Goal: Find specific page/section: Find specific page/section

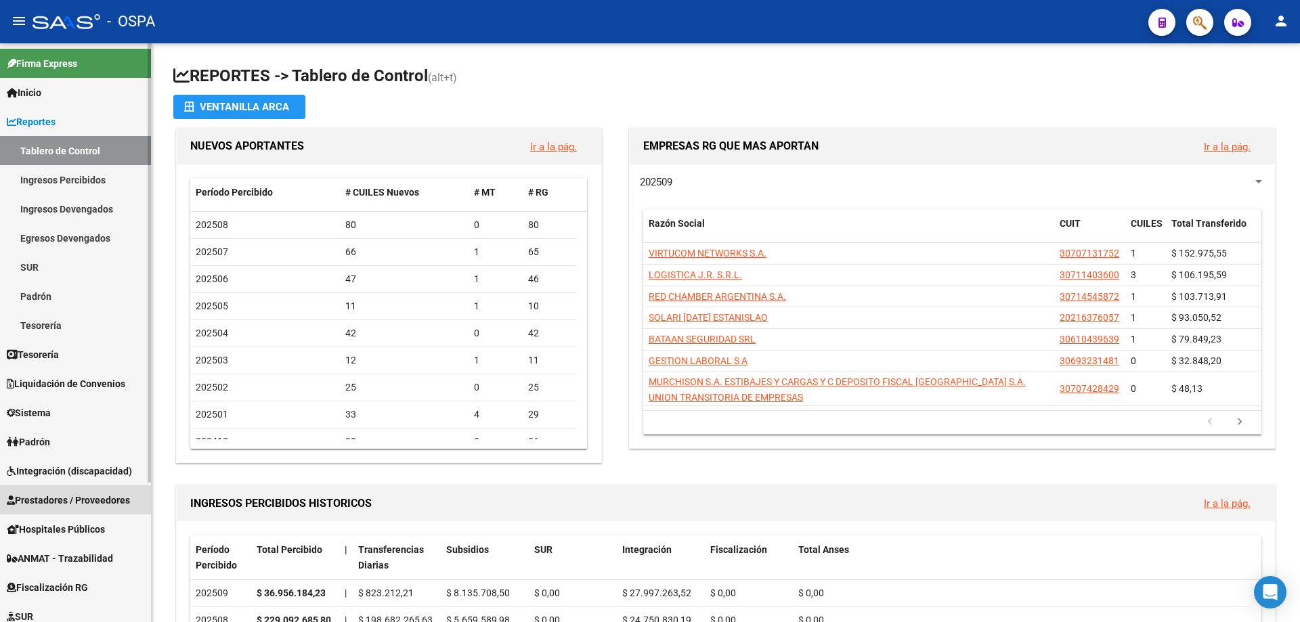
click at [51, 499] on span "Prestadores / Proveedores" at bounding box center [68, 500] width 123 height 15
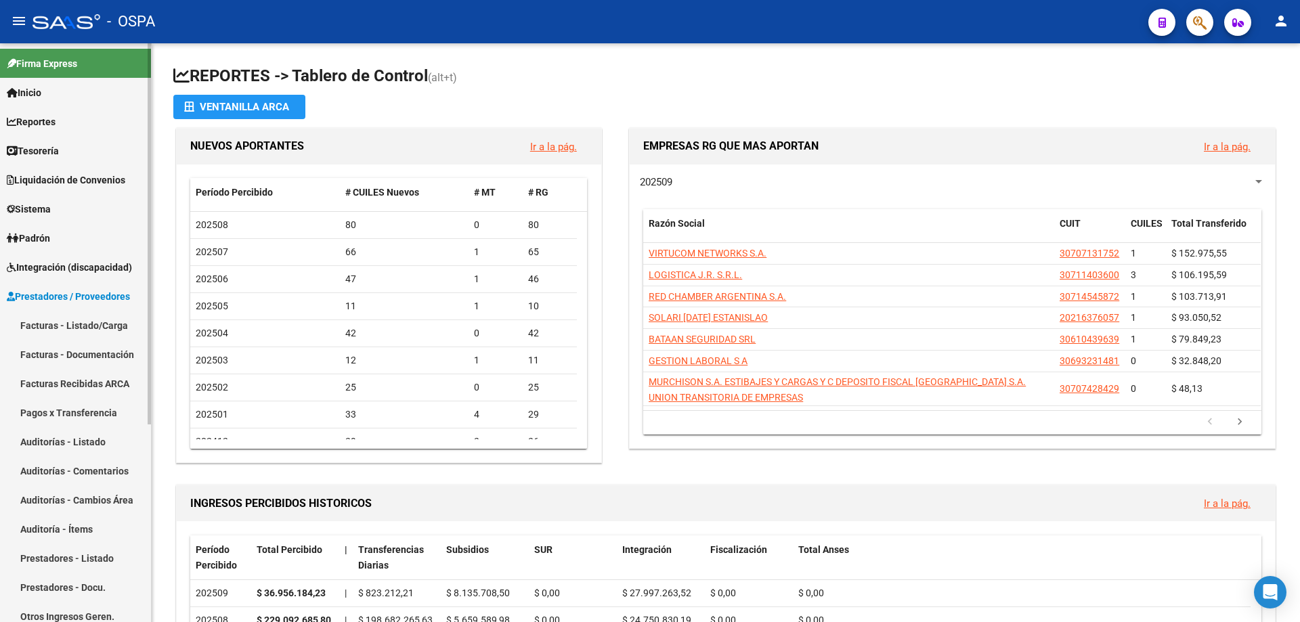
click at [30, 325] on link "Facturas - Listado/Carga" at bounding box center [75, 325] width 151 height 29
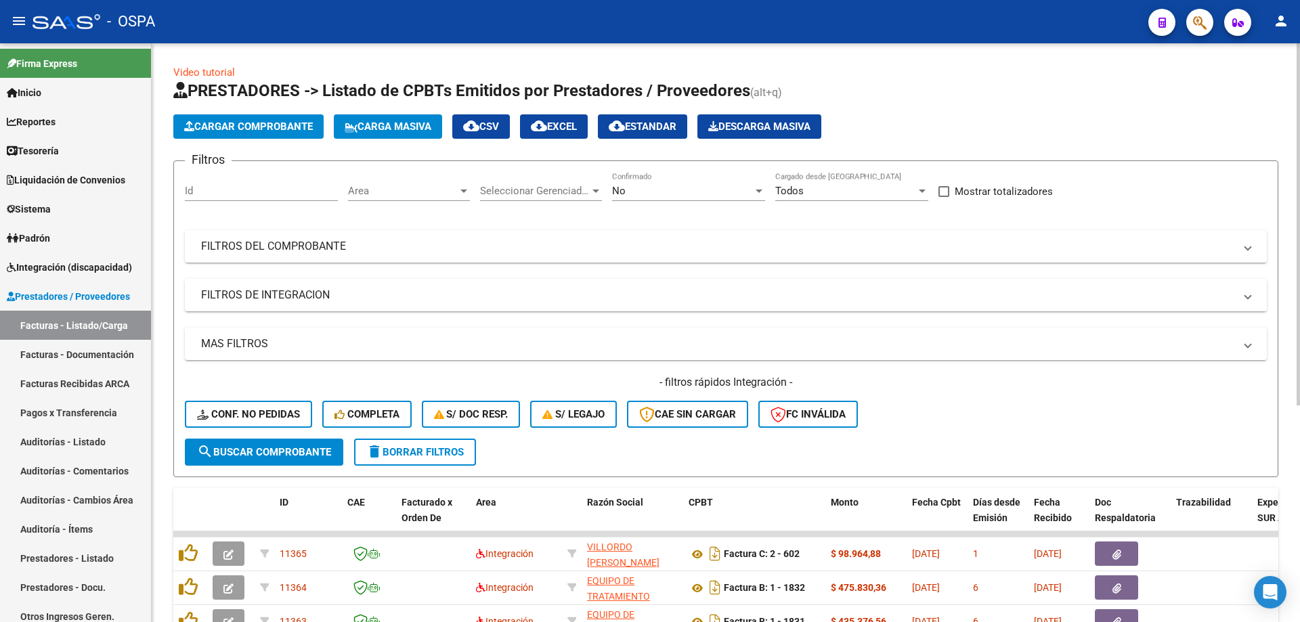
click at [415, 188] on span "Area" at bounding box center [403, 191] width 110 height 12
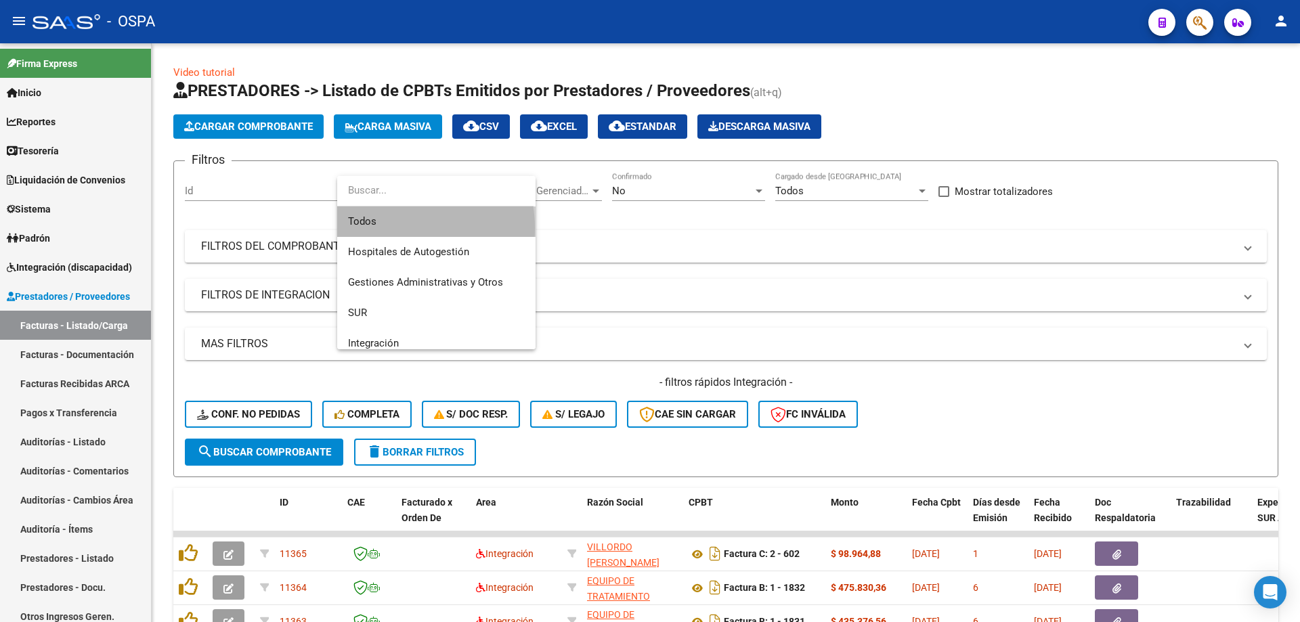
click at [392, 228] on span "Todos" at bounding box center [436, 222] width 177 height 30
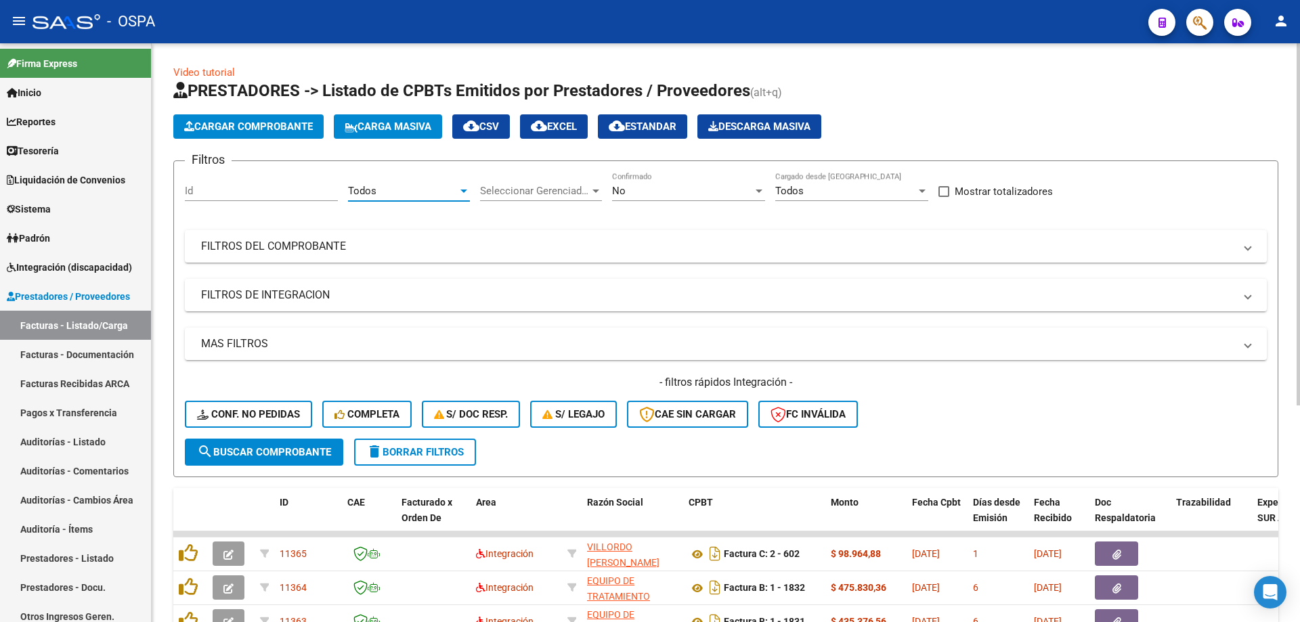
click at [528, 183] on div "Seleccionar Gerenciador Seleccionar Gerenciador" at bounding box center [541, 186] width 122 height 29
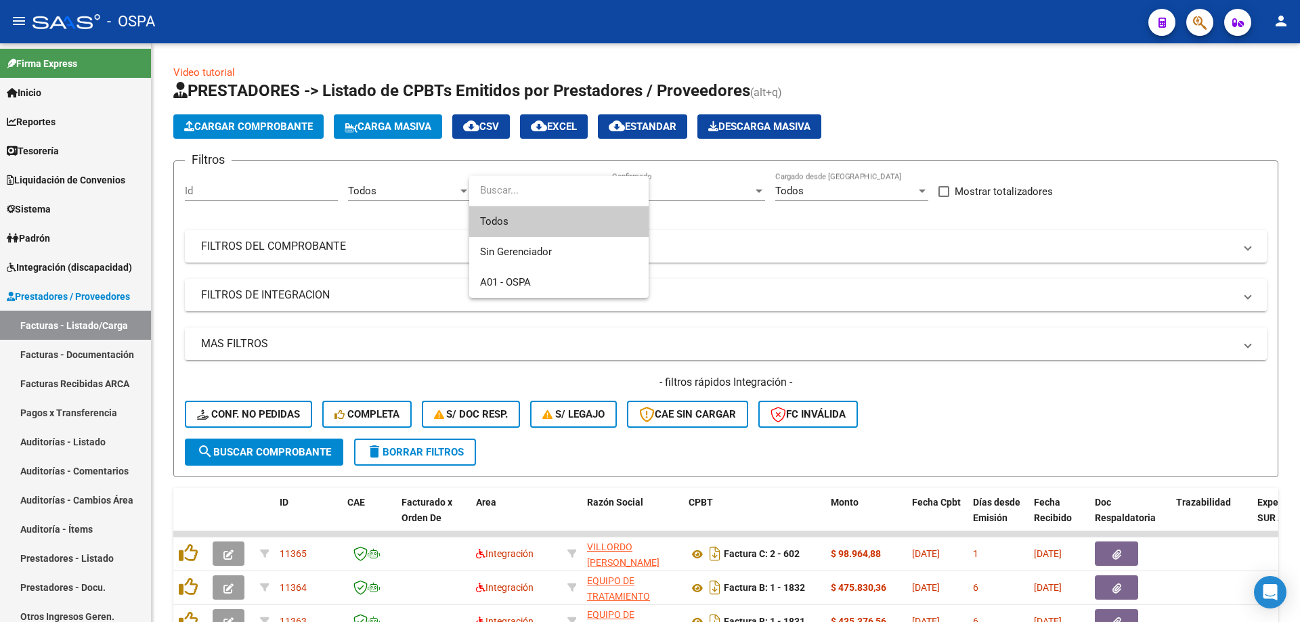
click at [530, 221] on span "Todos" at bounding box center [559, 222] width 158 height 30
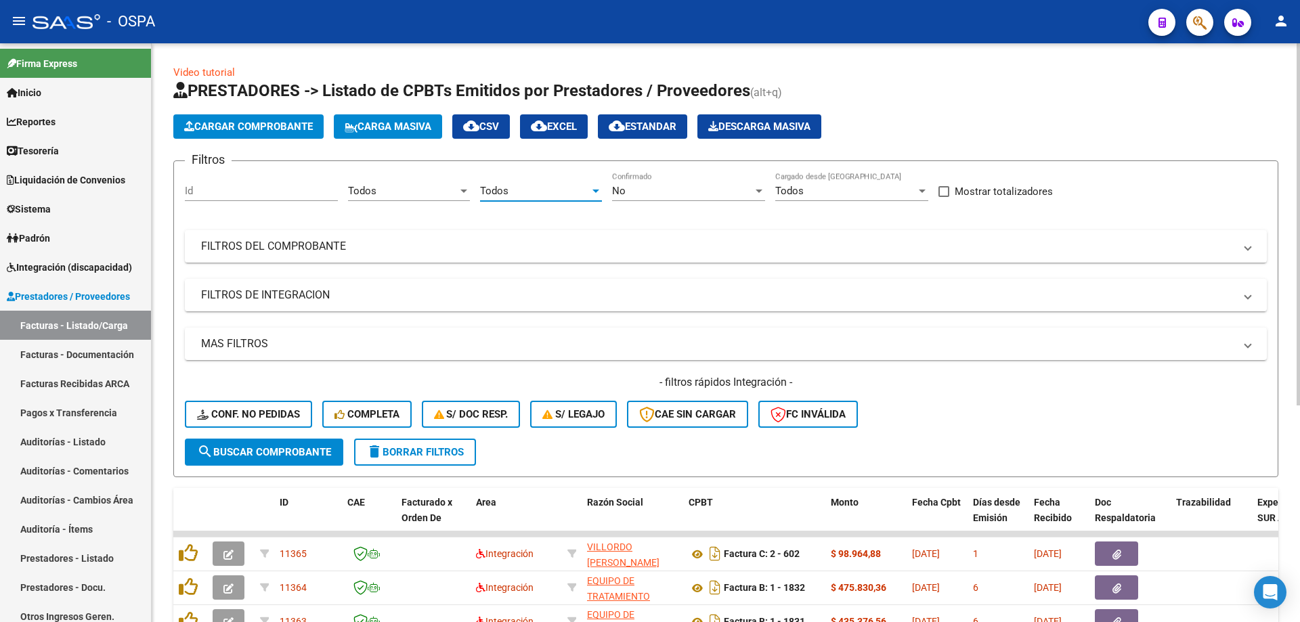
click at [697, 194] on div "No" at bounding box center [682, 191] width 141 height 12
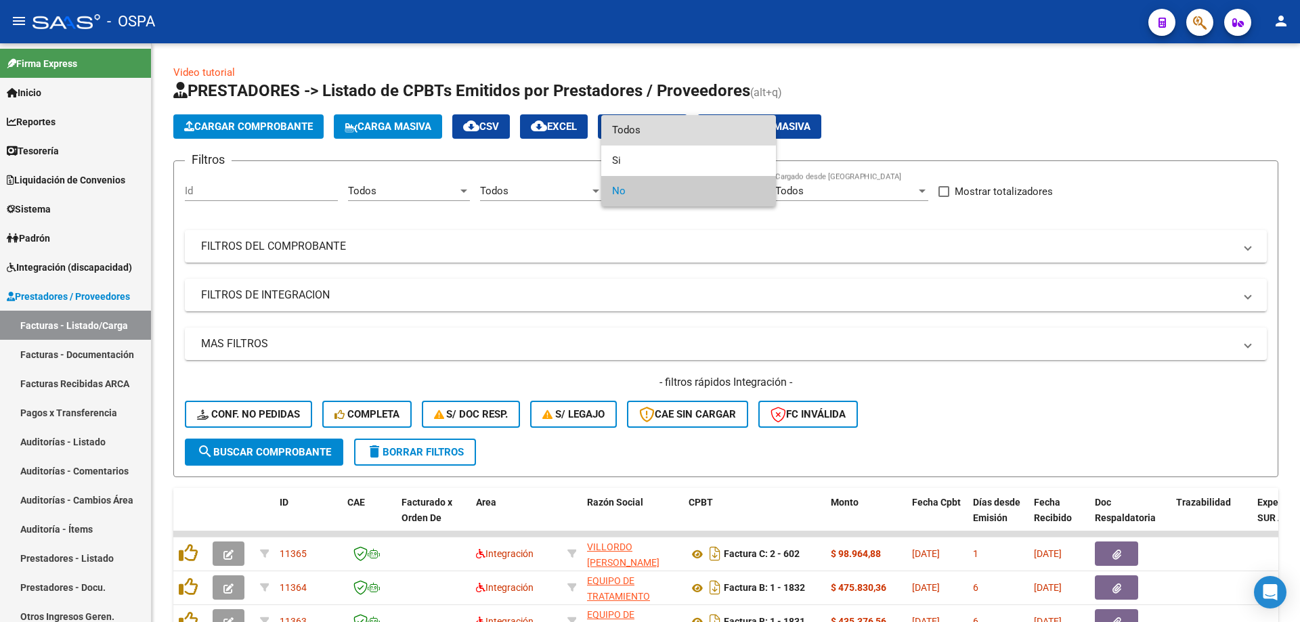
click at [682, 129] on span "Todos" at bounding box center [688, 130] width 153 height 30
